Goal: Task Accomplishment & Management: Manage account settings

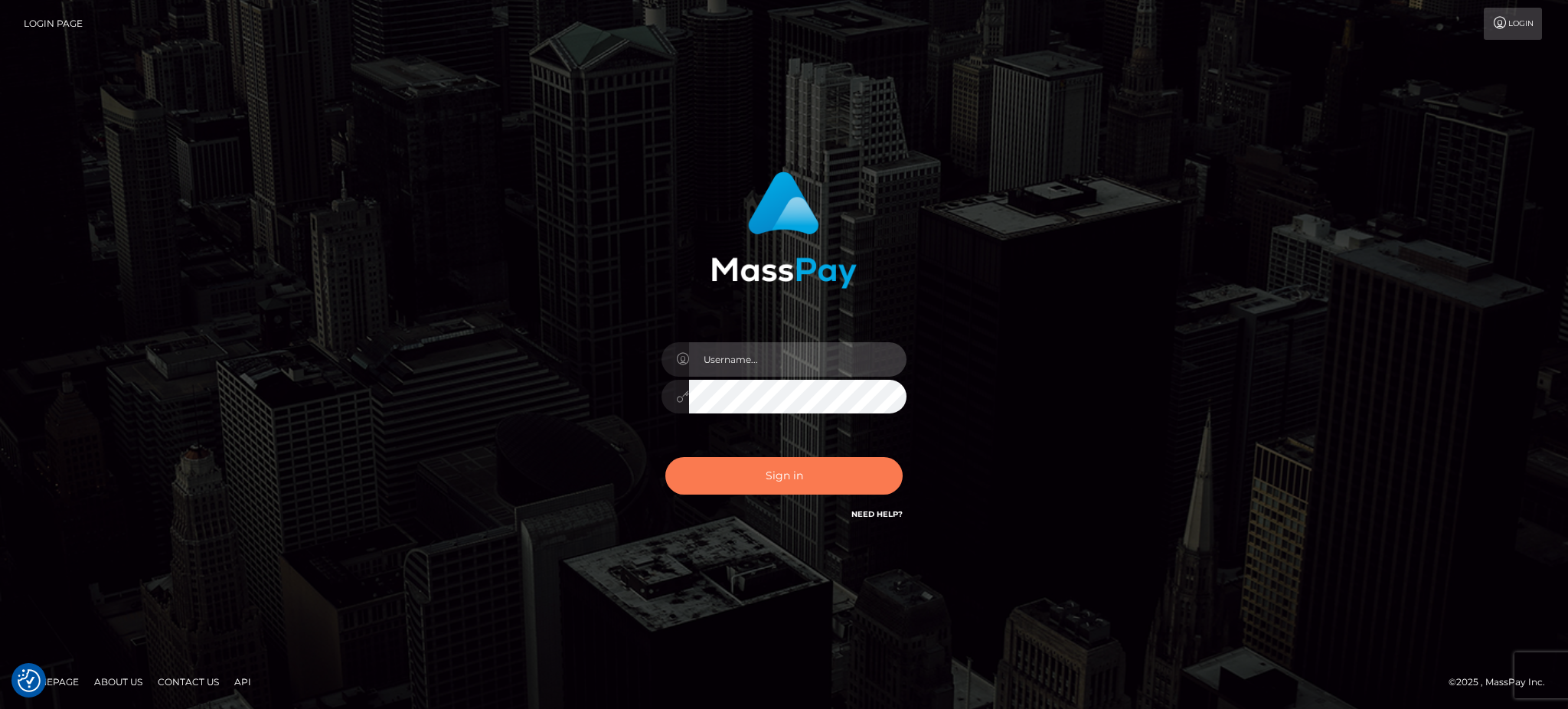
type input "Arjhon.megabonanza"
click at [780, 470] on button "Sign in" at bounding box center [783, 475] width 237 height 37
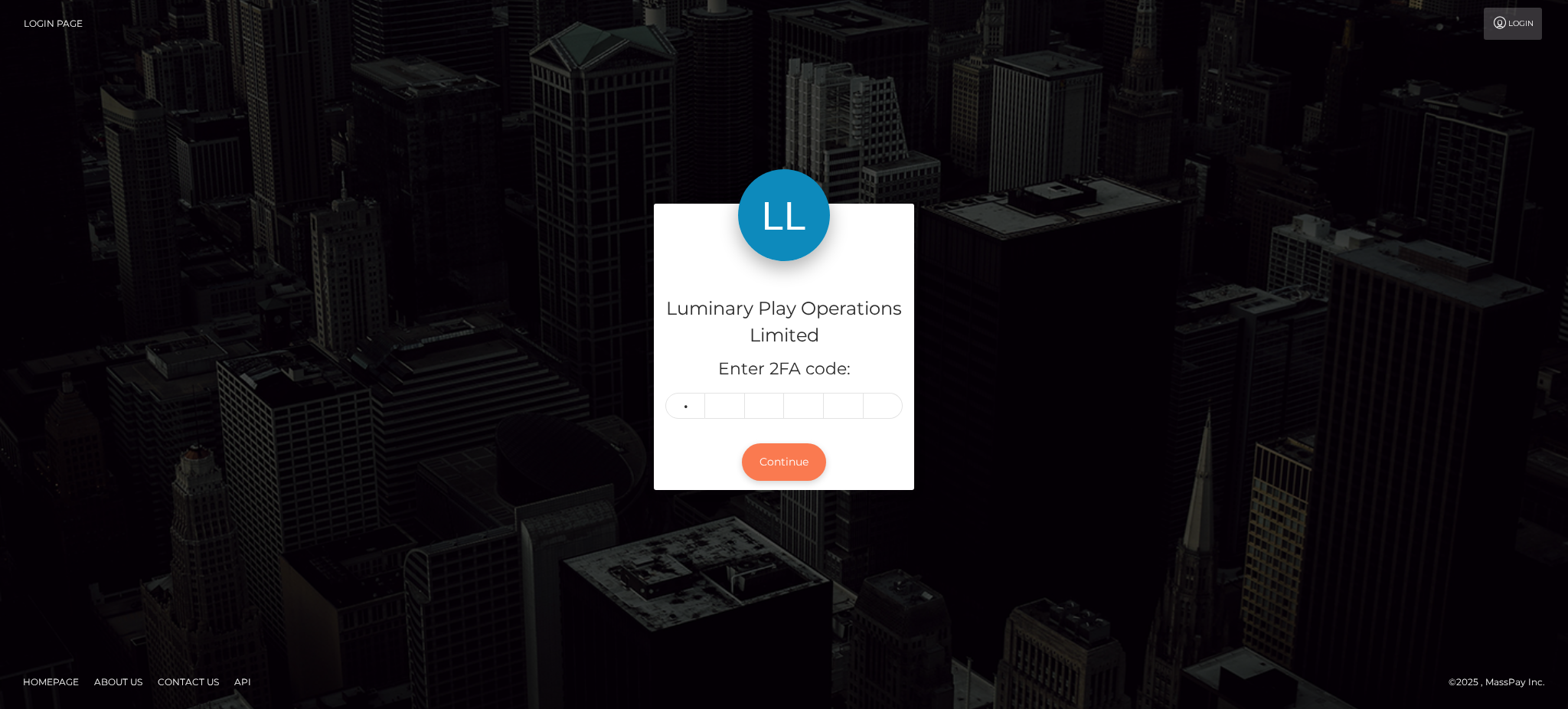
type input "0"
type input "6"
type input "0"
type input "7"
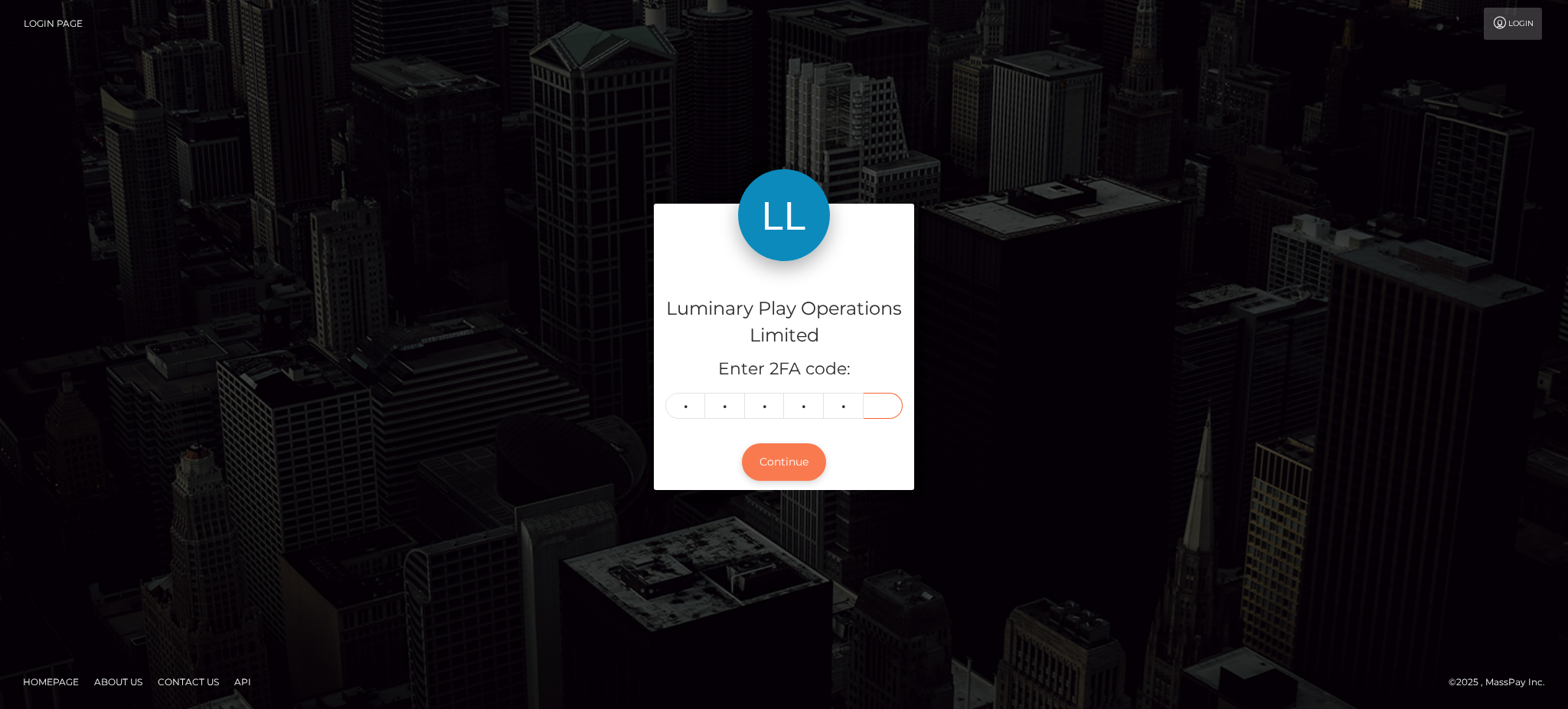
type input "2"
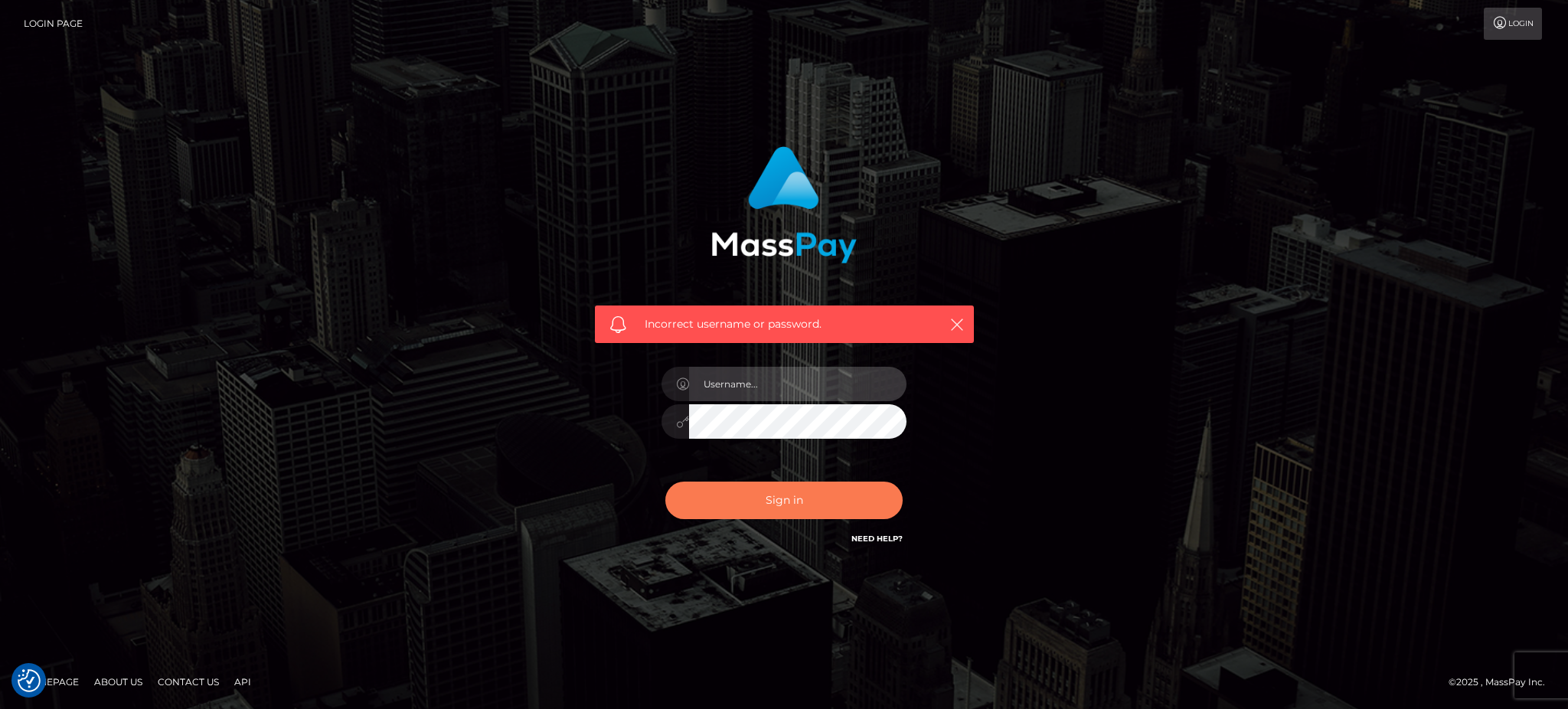
type input "Arjhon.megabonanza"
click at [754, 502] on button "Sign in" at bounding box center [783, 500] width 237 height 37
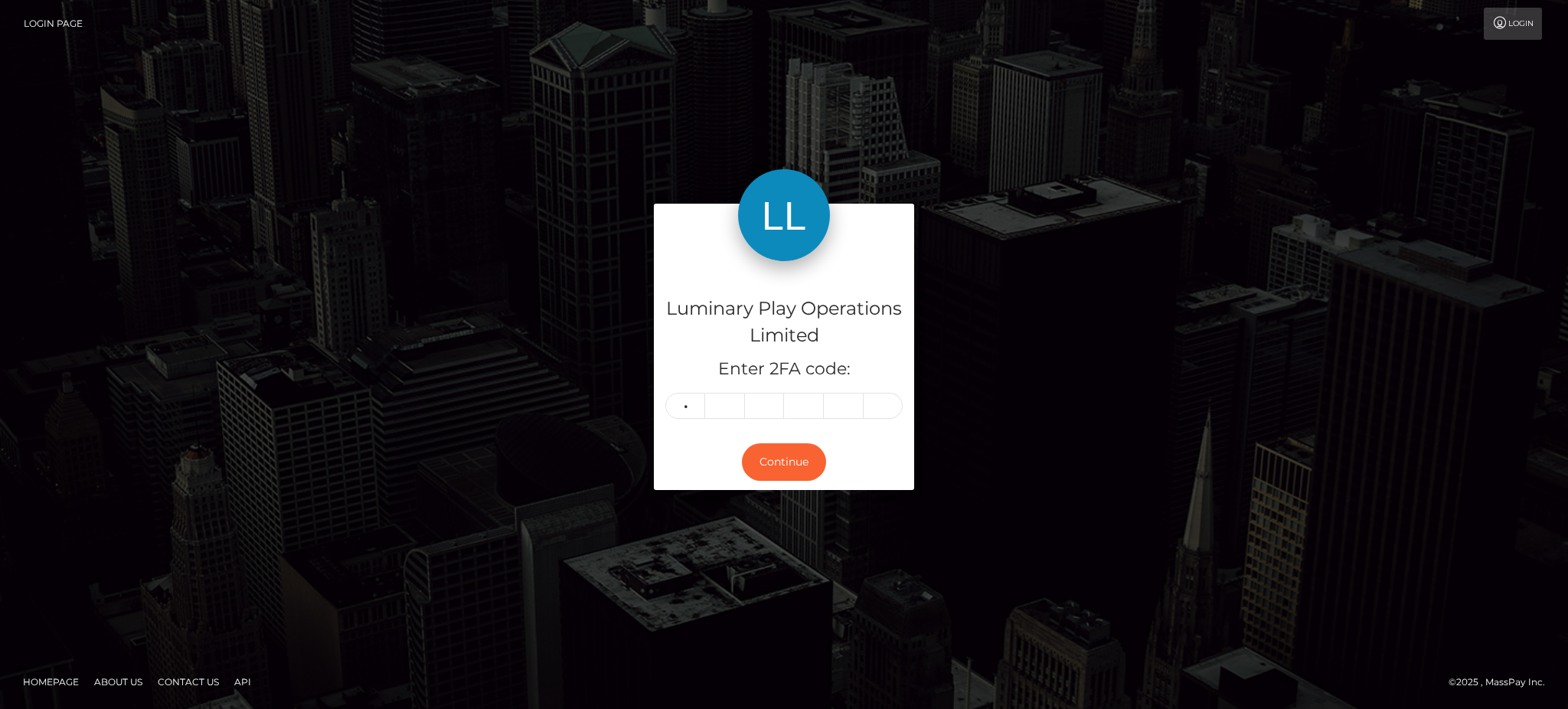
type input "0"
type input "6"
type input "0"
type input "7"
type input "2"
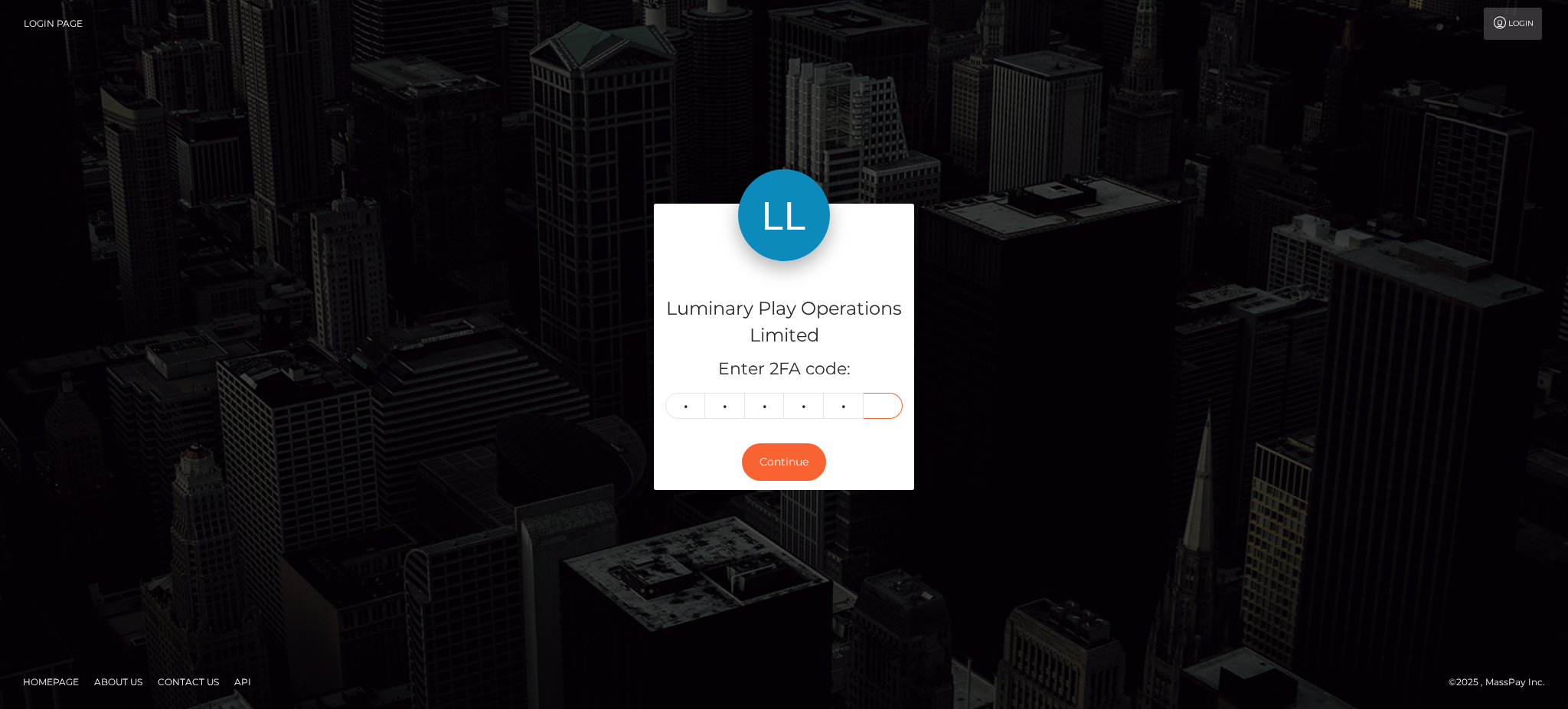
type input "2"
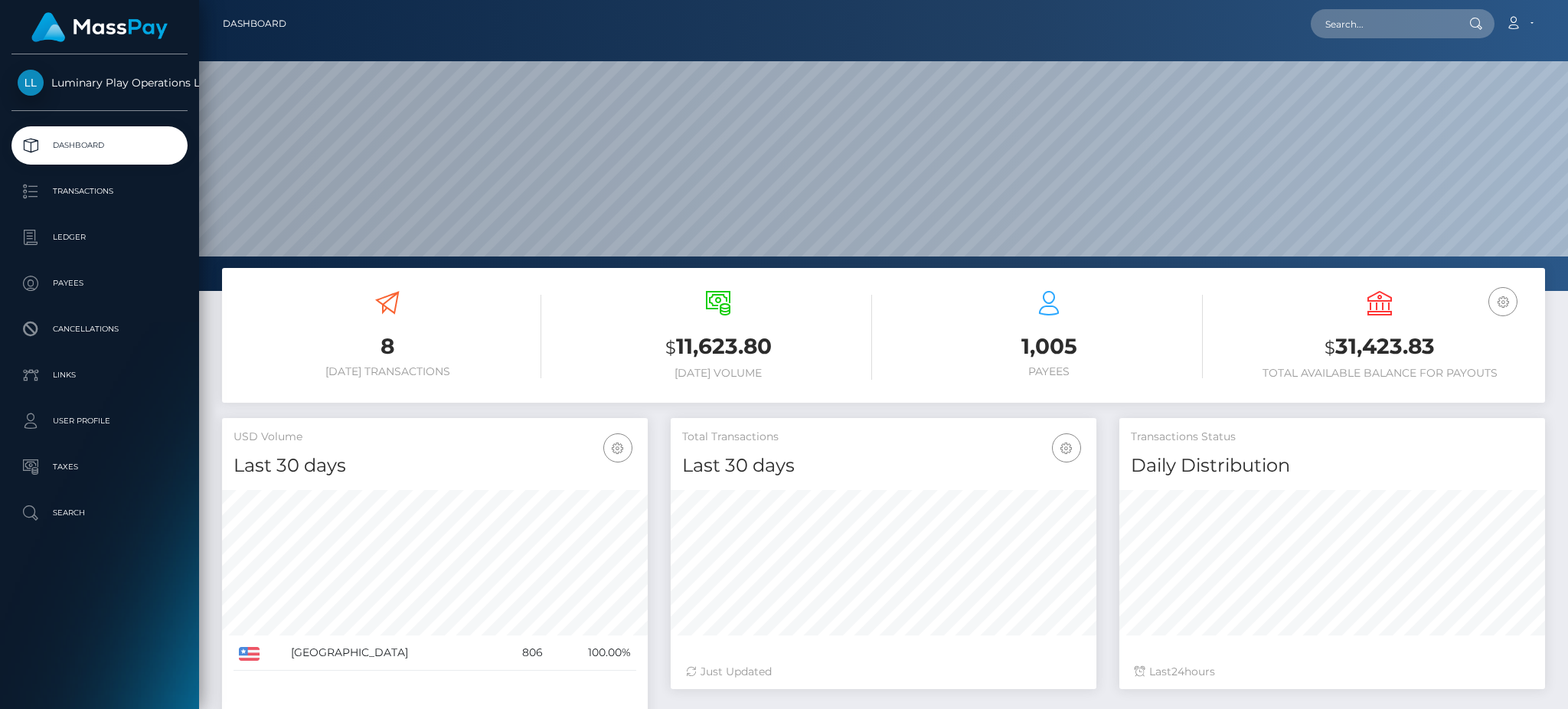
scroll to position [272, 425]
drag, startPoint x: 1461, startPoint y: 347, endPoint x: 1328, endPoint y: 355, distance: 133.2
click at [1335, 347] on h3 "$ 31,423.83" at bounding box center [1380, 347] width 308 height 31
copy h3 "31,423.83"
